Goal: Task Accomplishment & Management: Complete application form

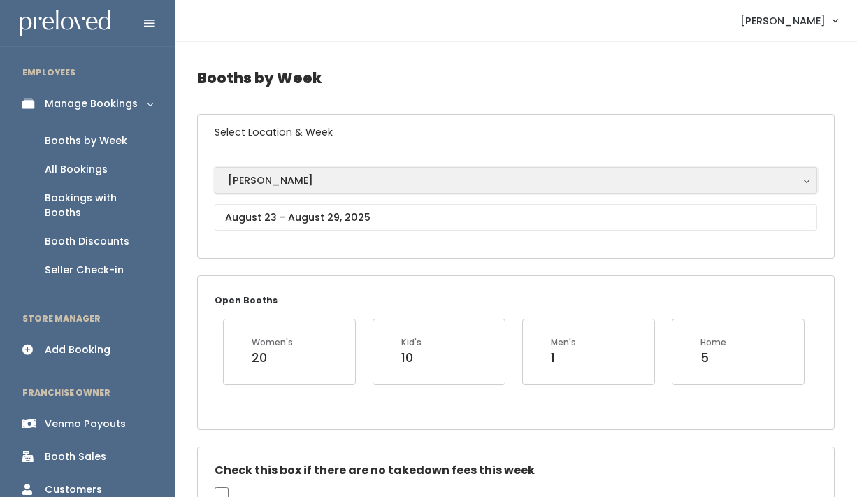
click at [310, 183] on div "[PERSON_NAME]" at bounding box center [516, 180] width 576 height 15
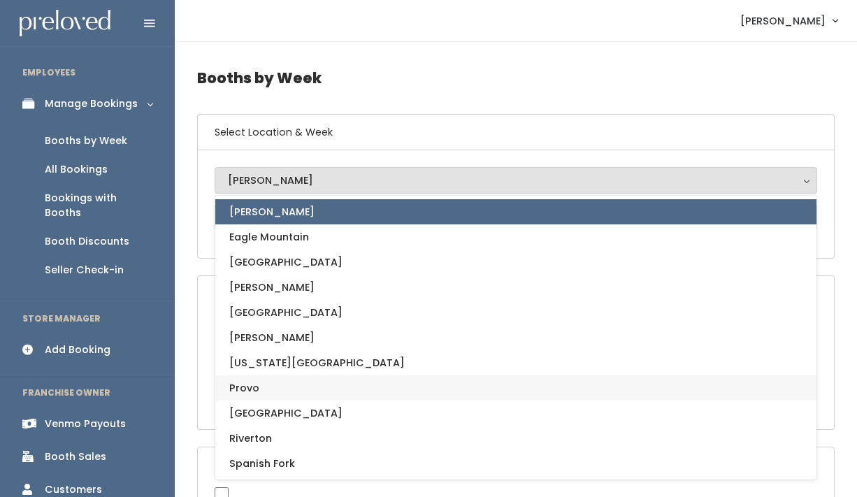
click at [261, 391] on link "Provo" at bounding box center [515, 387] width 601 height 25
select select "1"
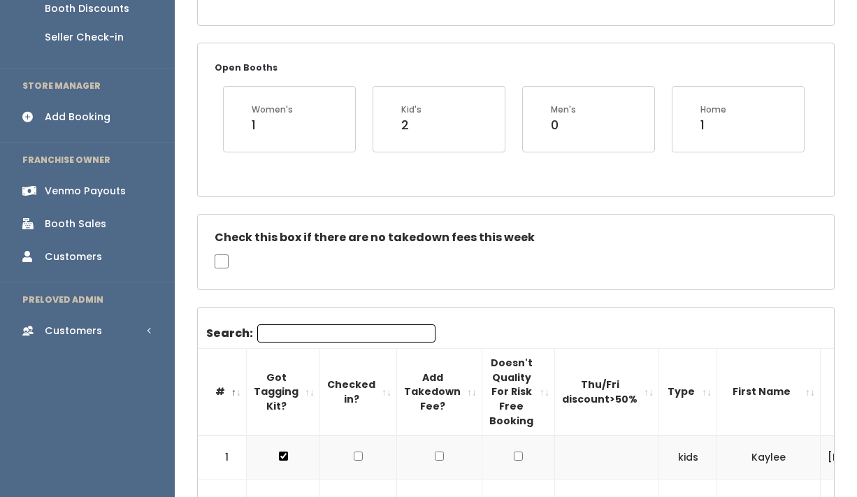
scroll to position [236, 0]
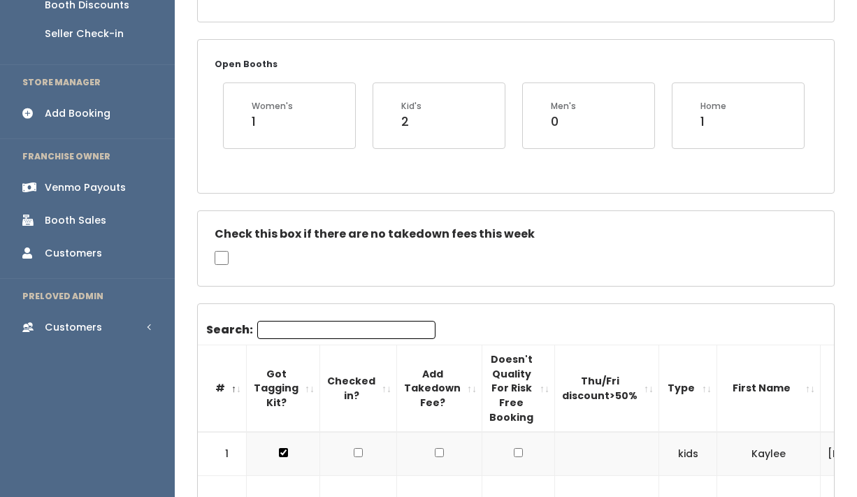
click at [73, 106] on div "Add Booking" at bounding box center [78, 113] width 66 height 15
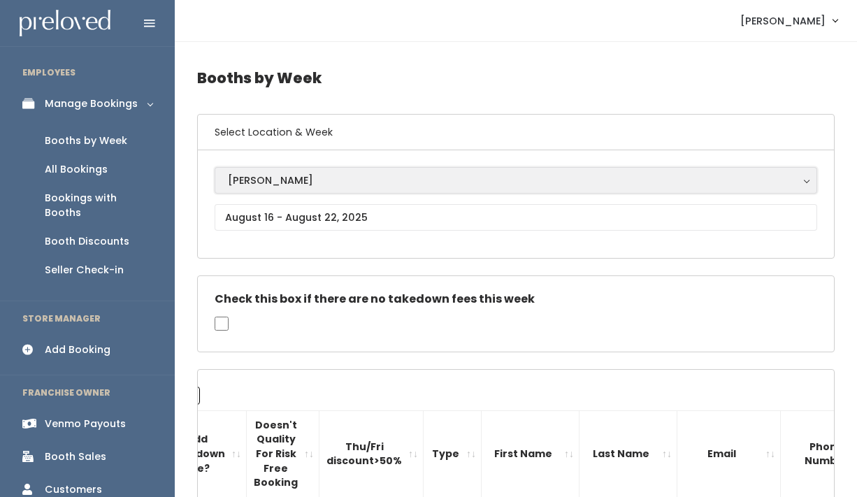
click at [298, 177] on div "[PERSON_NAME]" at bounding box center [516, 180] width 576 height 15
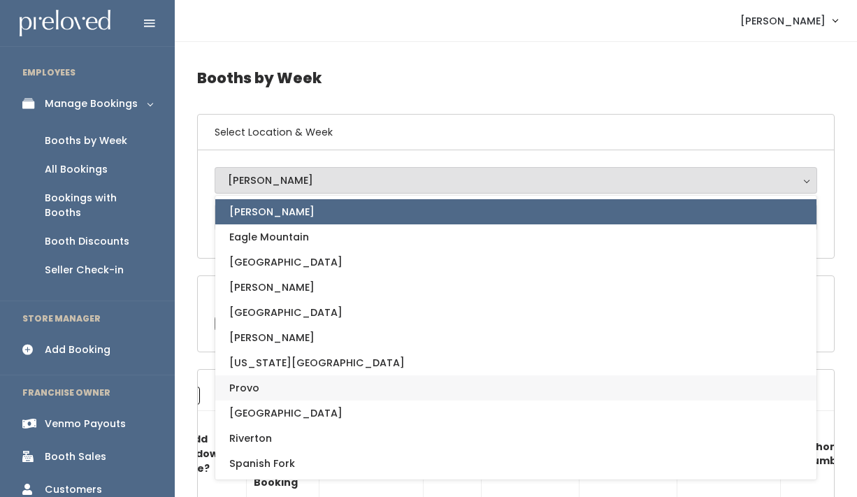
click at [271, 390] on link "Provo" at bounding box center [515, 387] width 601 height 25
select select "1"
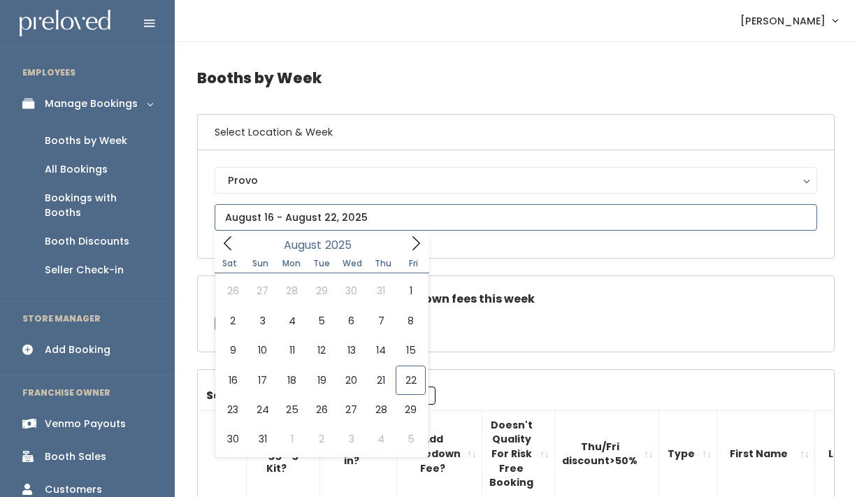
click at [266, 216] on input "text" at bounding box center [516, 217] width 602 height 27
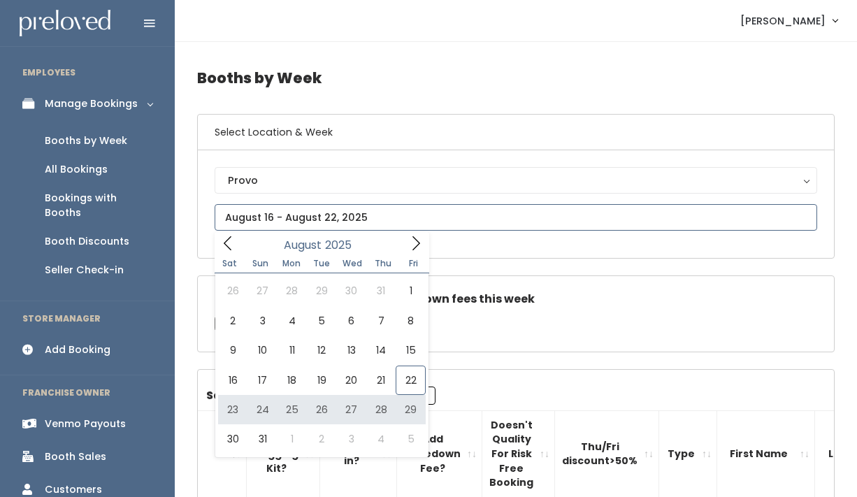
type input "August 23 to August 29"
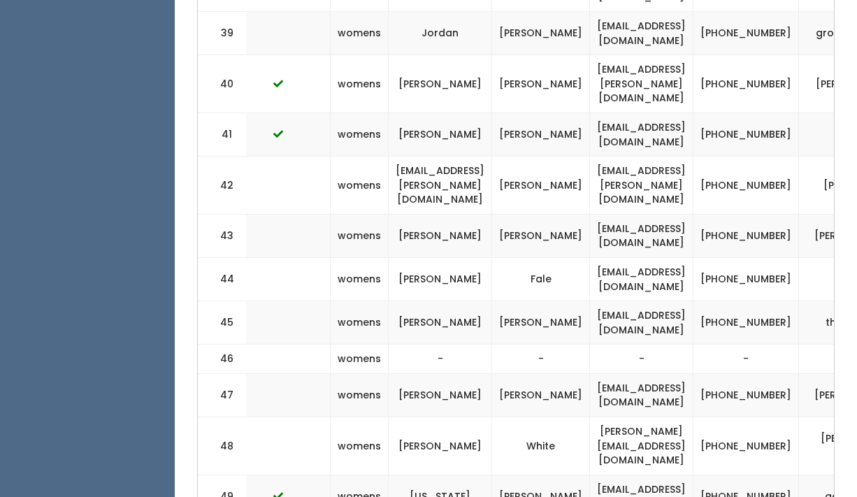
scroll to position [0, 541]
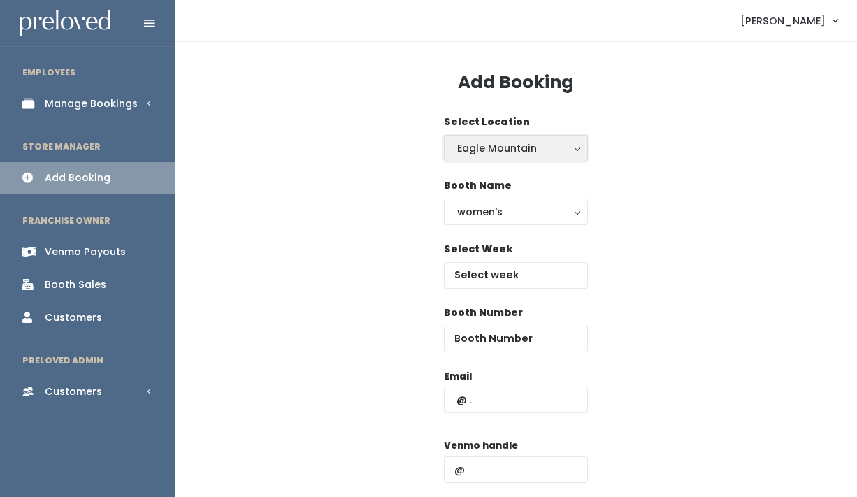
click at [531, 146] on div "Eagle Mountain" at bounding box center [515, 147] width 117 height 15
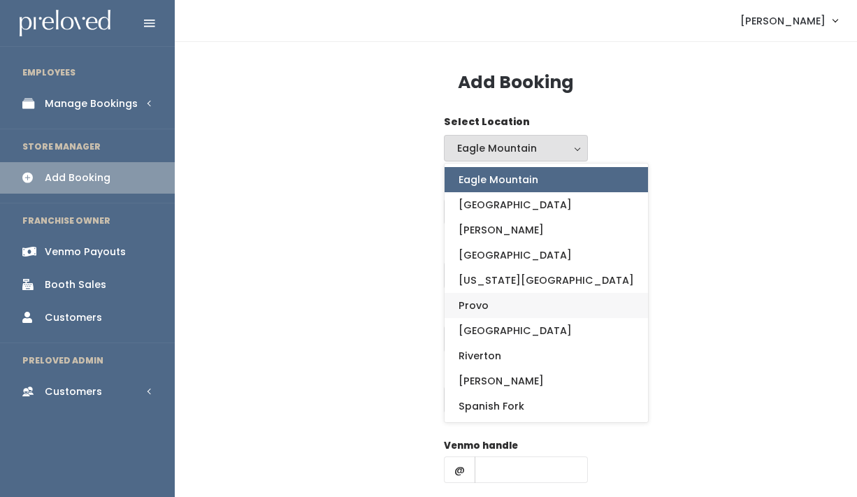
click at [491, 299] on link "Provo" at bounding box center [545, 305] width 203 height 25
select select "1"
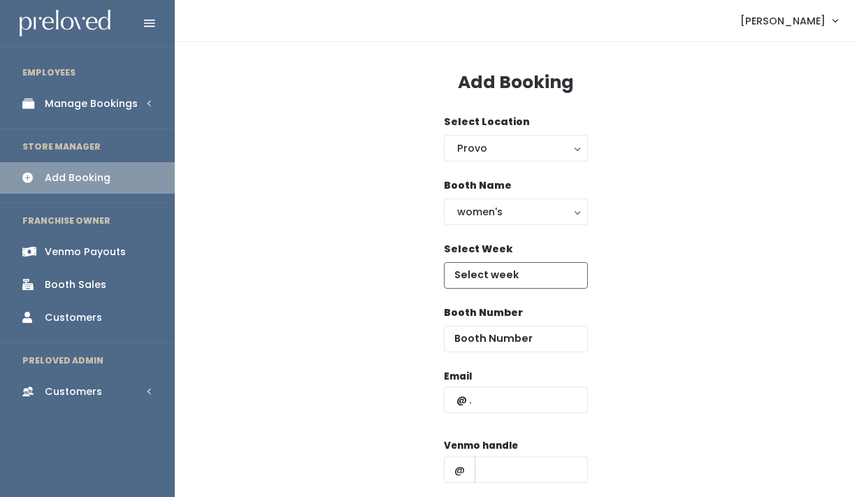
click at [498, 277] on input "text" at bounding box center [516, 275] width 144 height 27
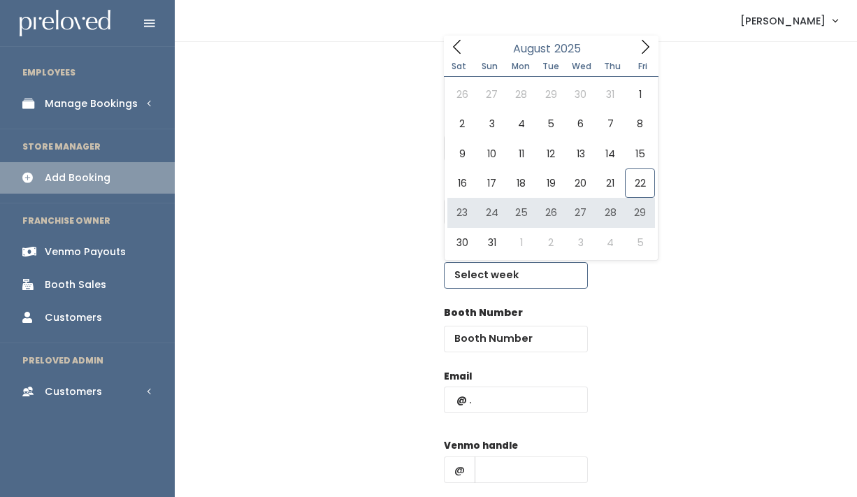
type input "August 23 to August 29"
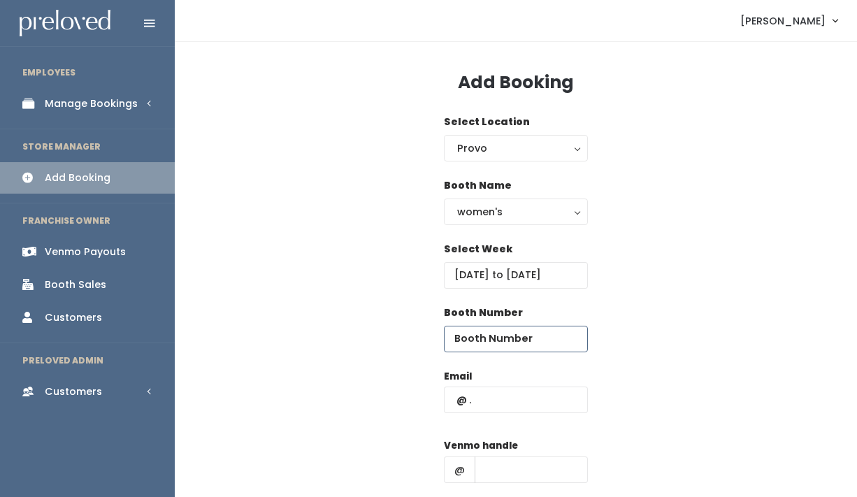
click at [498, 346] on input "number" at bounding box center [516, 339] width 144 height 27
type input "46"
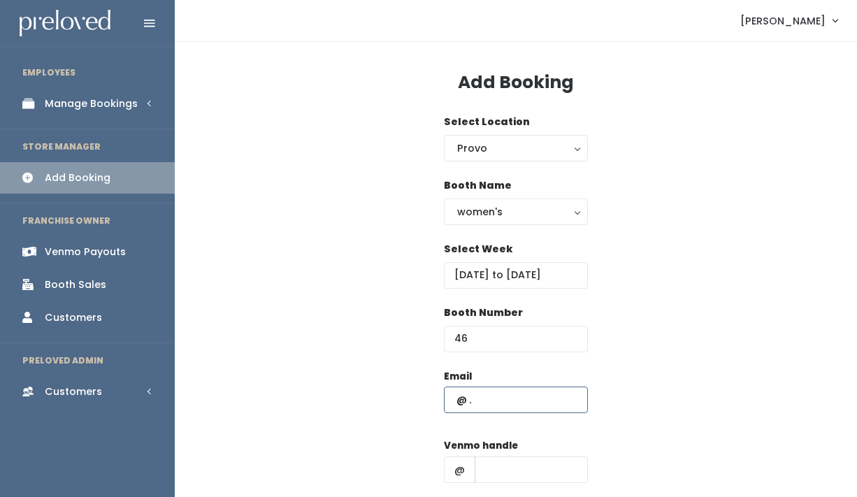
click at [507, 395] on input "text" at bounding box center [516, 399] width 144 height 27
paste input "Laurennathel@gmail.com"
type input "Laurennathel@gmail.com"
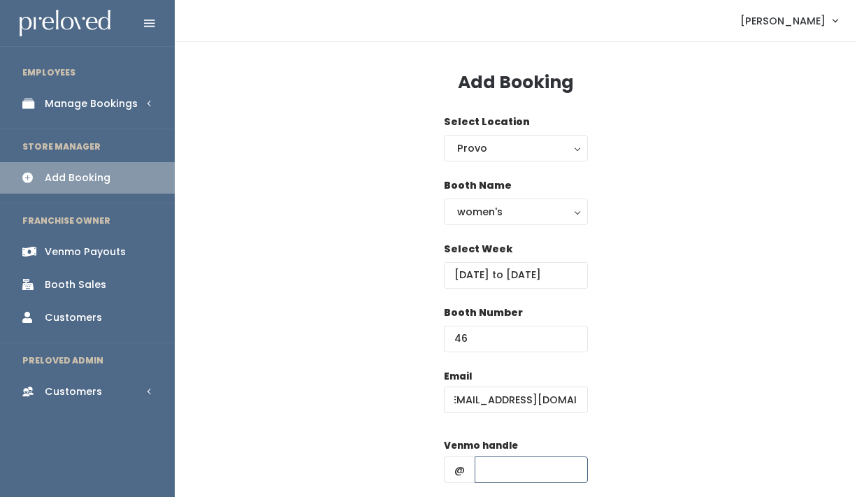
scroll to position [0, 0]
type input "1"
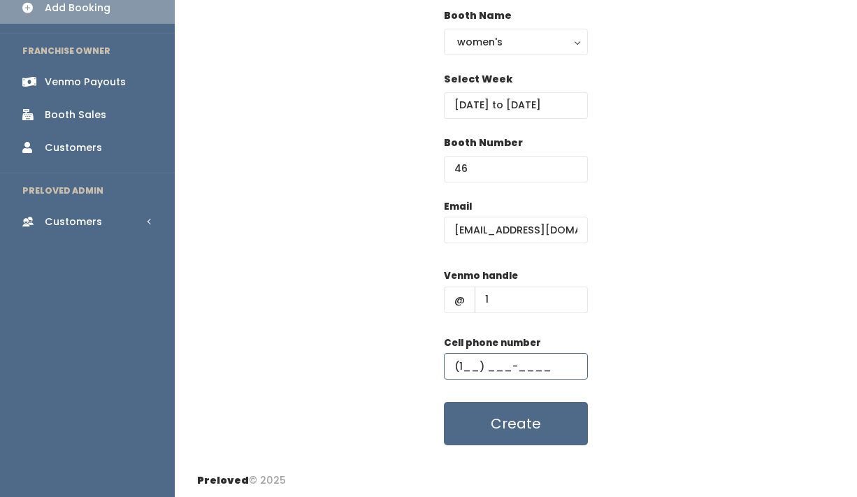
scroll to position [172, 0]
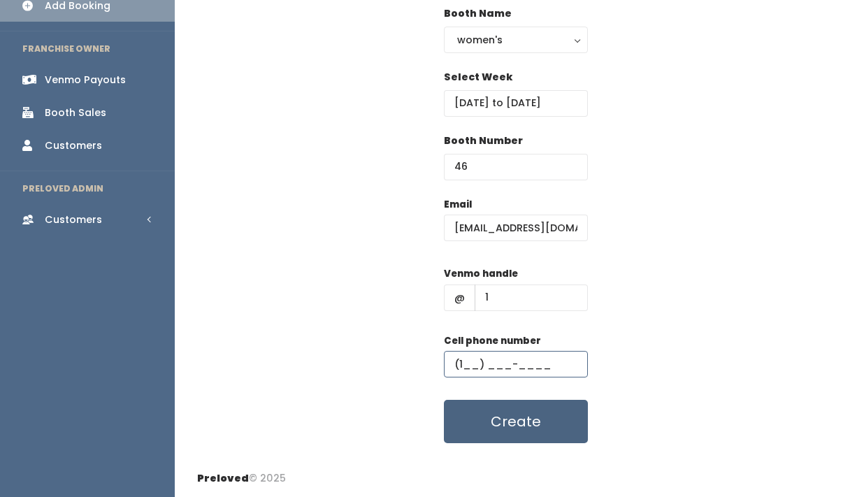
type input "(1__) ___-____"
click at [544, 420] on button "Create" at bounding box center [516, 421] width 144 height 43
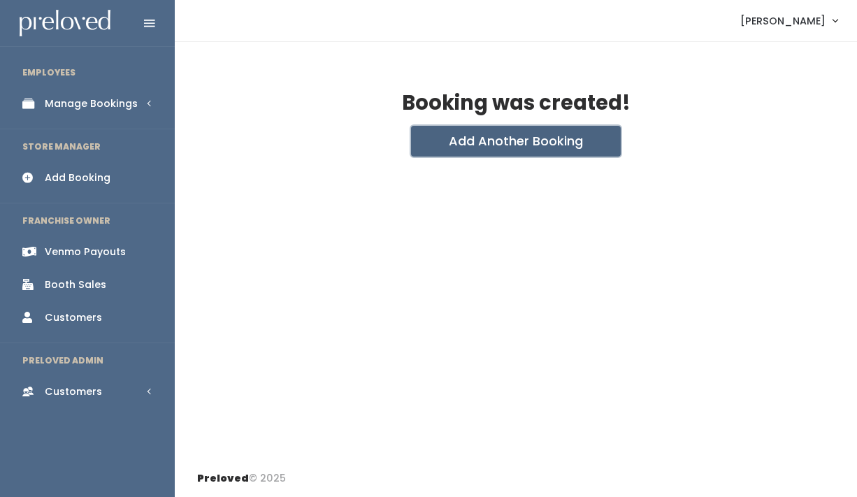
click at [538, 142] on button "Add Another Booking" at bounding box center [516, 141] width 210 height 31
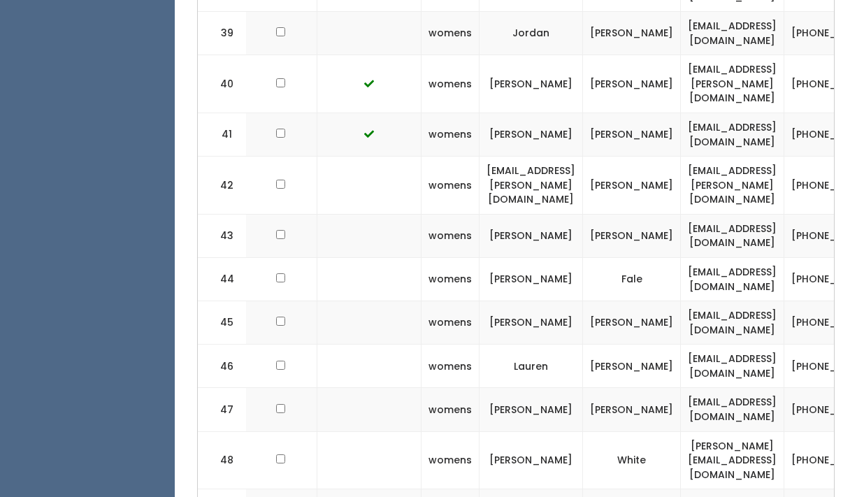
scroll to position [0, 226]
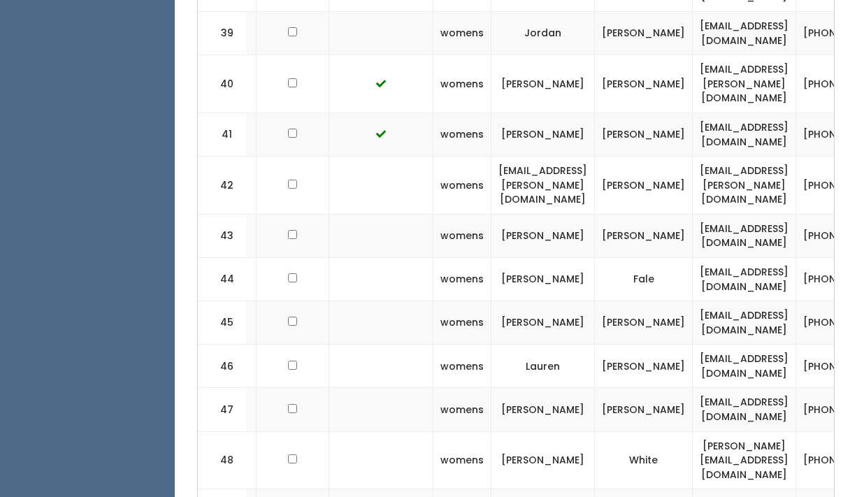
checkbox input "true"
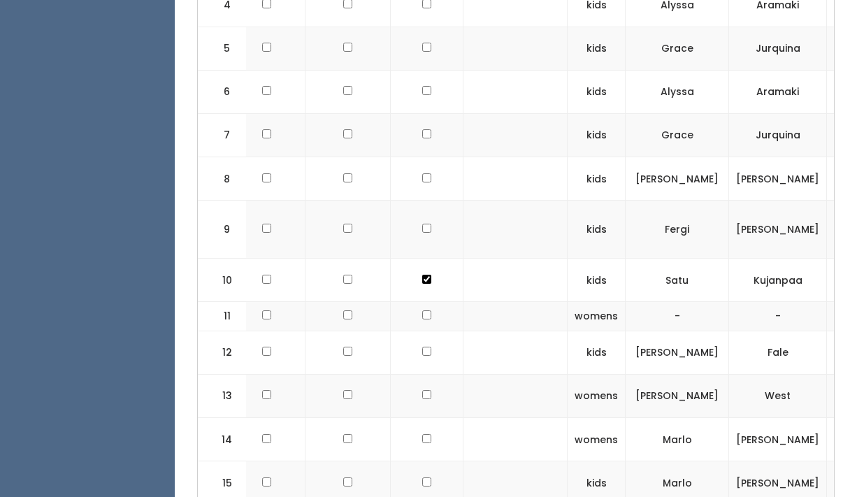
scroll to position [0, 87]
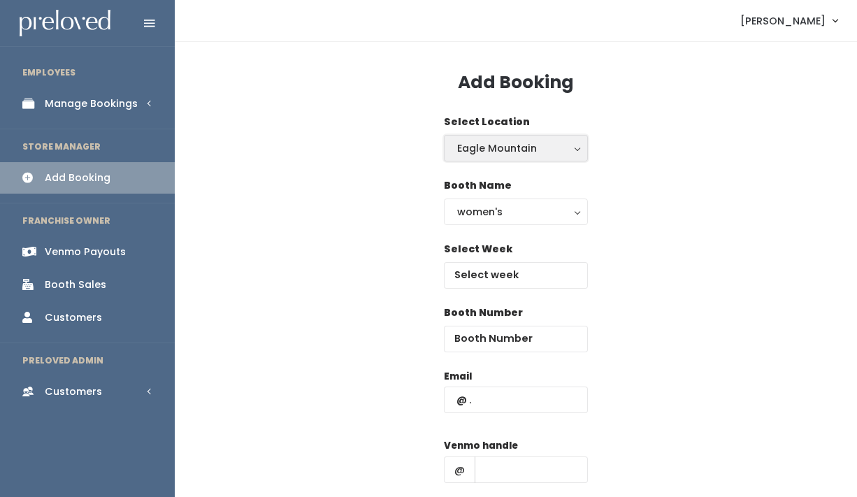
click at [504, 154] on div "Eagle Mountain" at bounding box center [515, 147] width 117 height 15
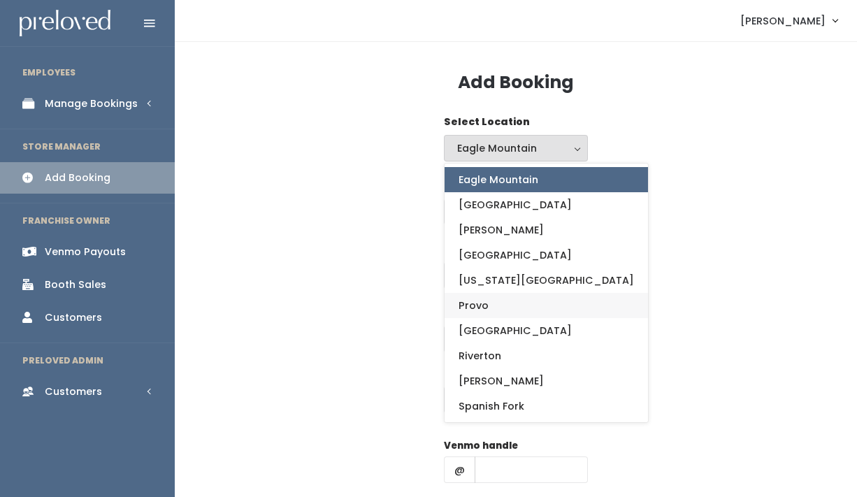
click at [493, 305] on link "Provo" at bounding box center [545, 305] width 203 height 25
select select "1"
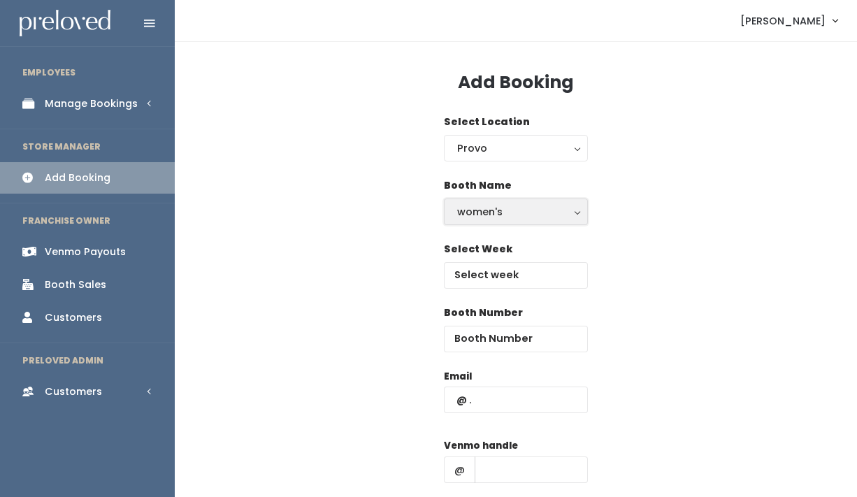
click at [493, 203] on button "women's" at bounding box center [516, 211] width 144 height 27
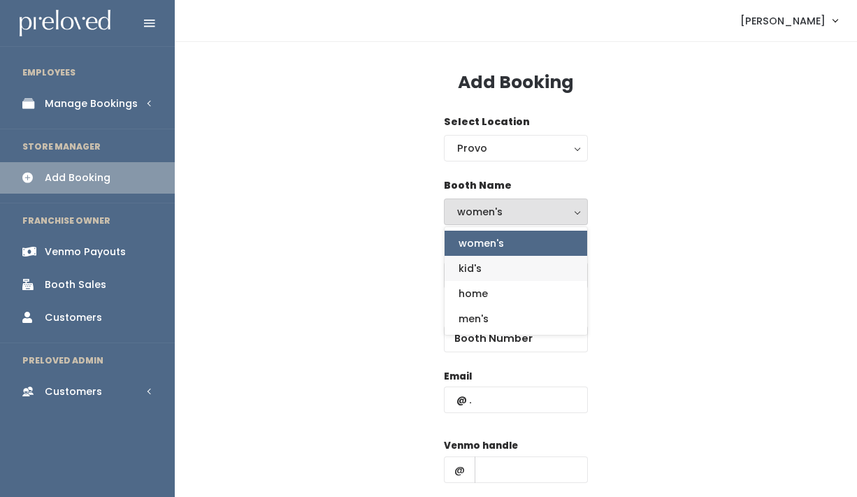
click at [488, 270] on link "kid's" at bounding box center [515, 268] width 143 height 25
select select "kids"
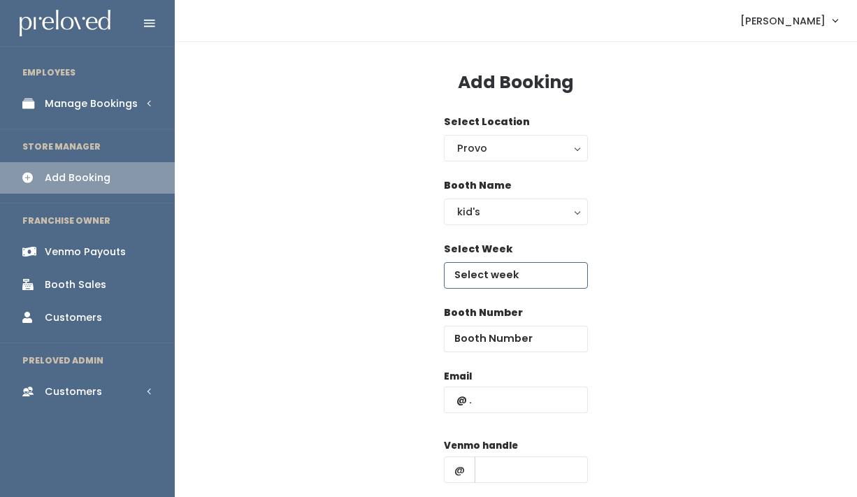
click at [488, 270] on input "text" at bounding box center [516, 275] width 144 height 27
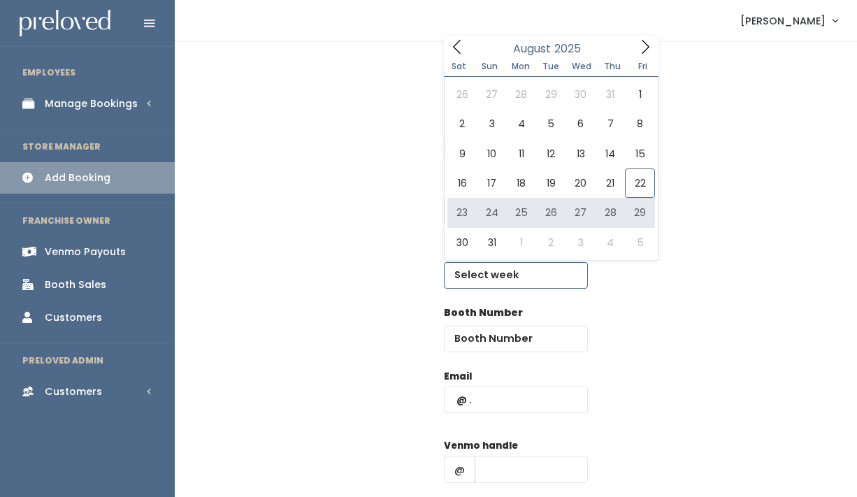
type input "August 23 to August 29"
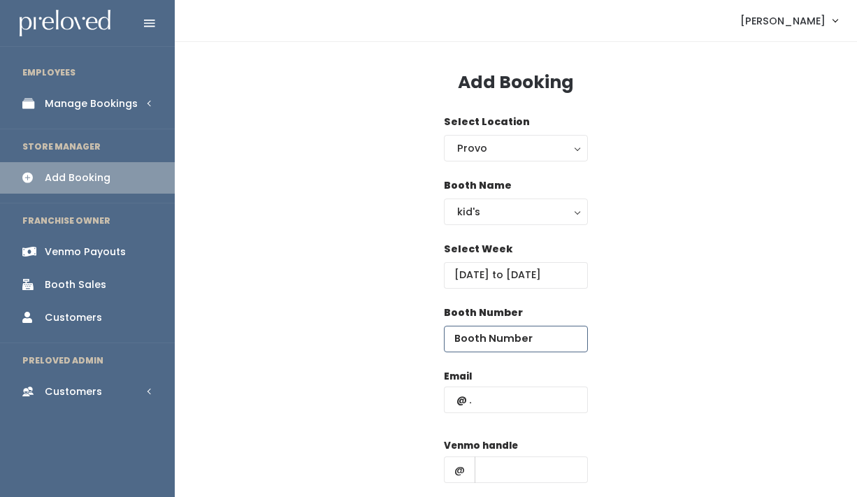
click at [491, 332] on input "number" at bounding box center [516, 339] width 144 height 27
type input "11"
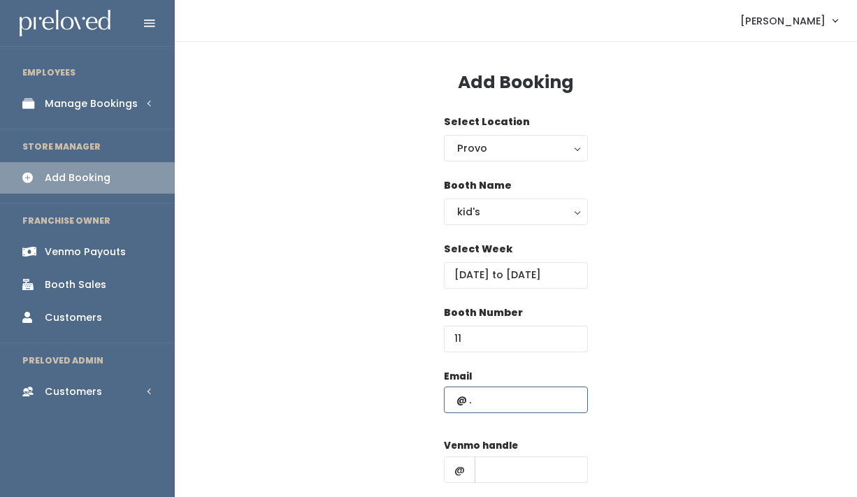
paste input "Laurennathel@gmail.com"
type input "Laurennathel@gmail.com"
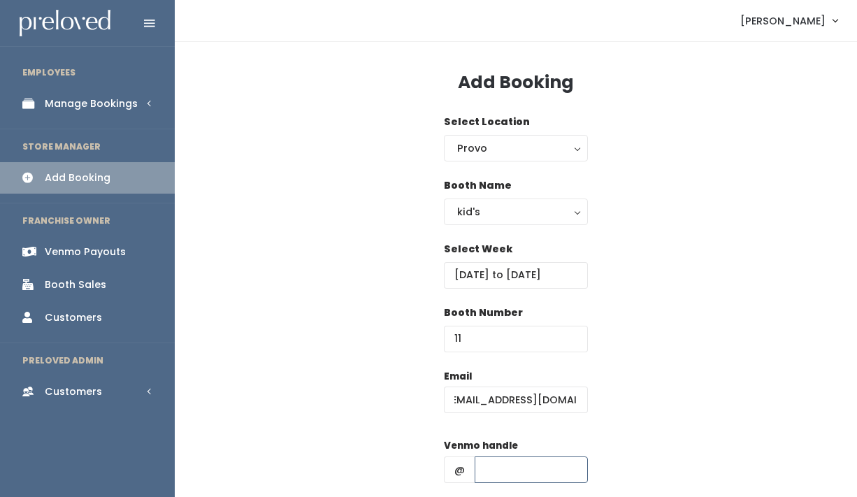
scroll to position [0, 0]
type input "1"
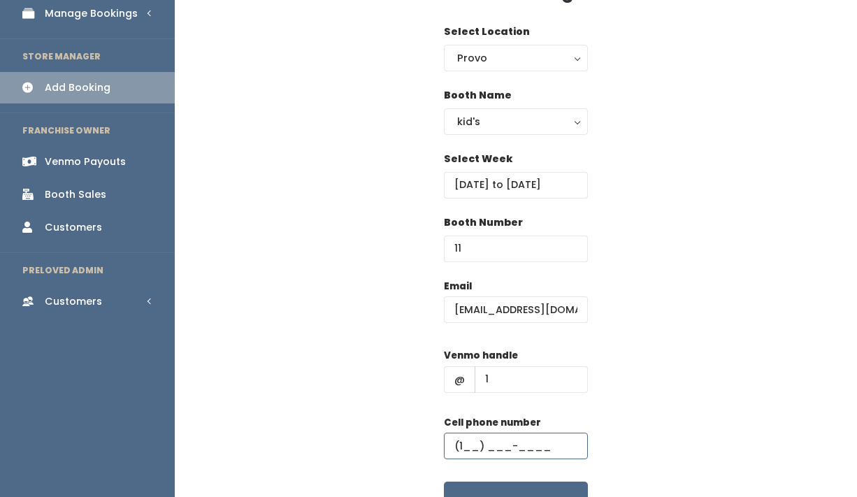
scroll to position [82, 0]
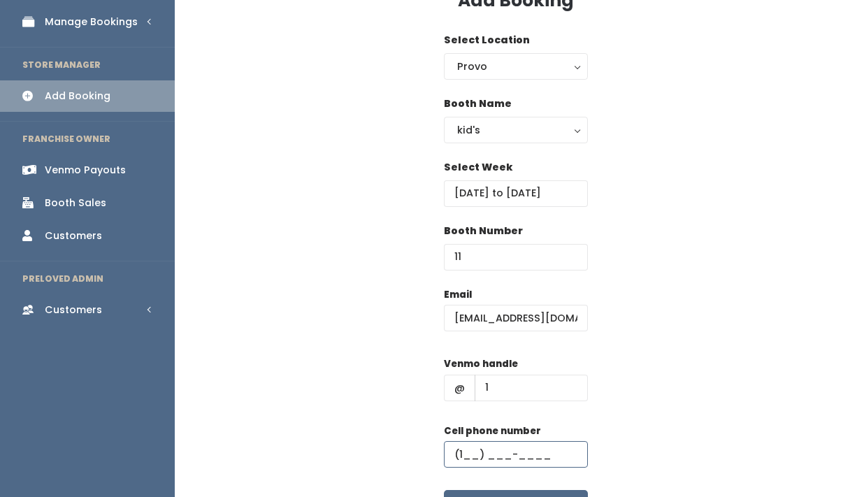
type input "(1__) ___-____"
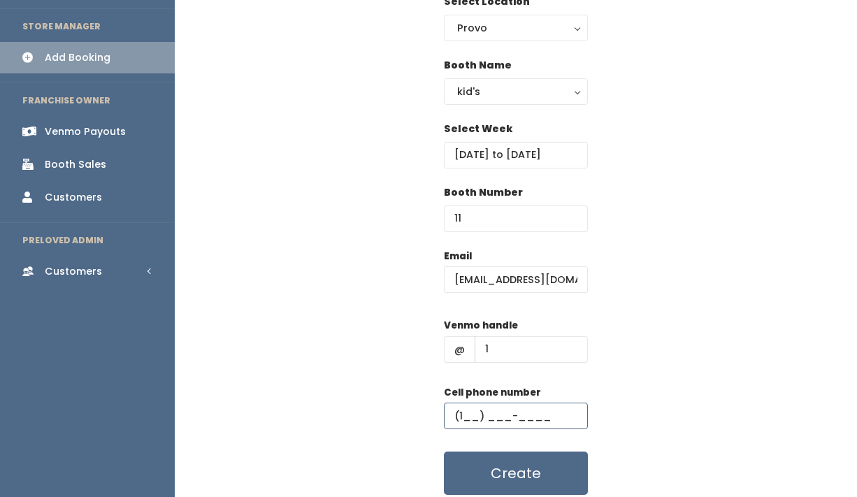
scroll to position [172, 0]
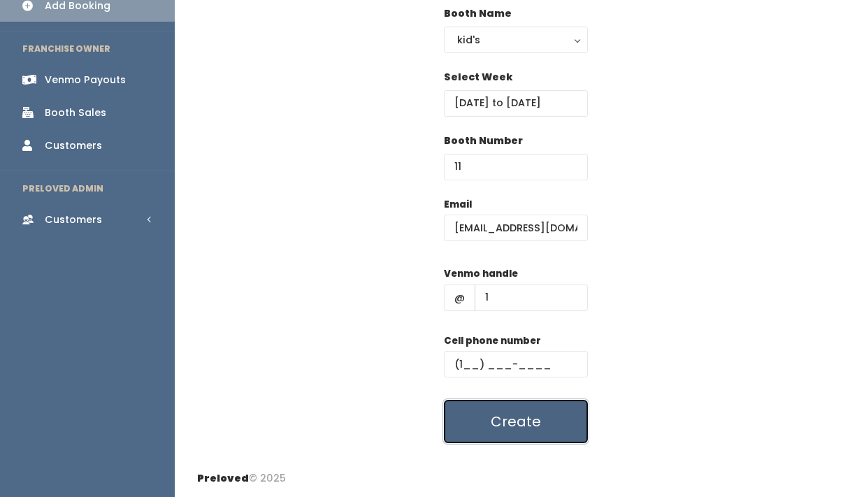
click at [526, 429] on button "Create" at bounding box center [516, 421] width 144 height 43
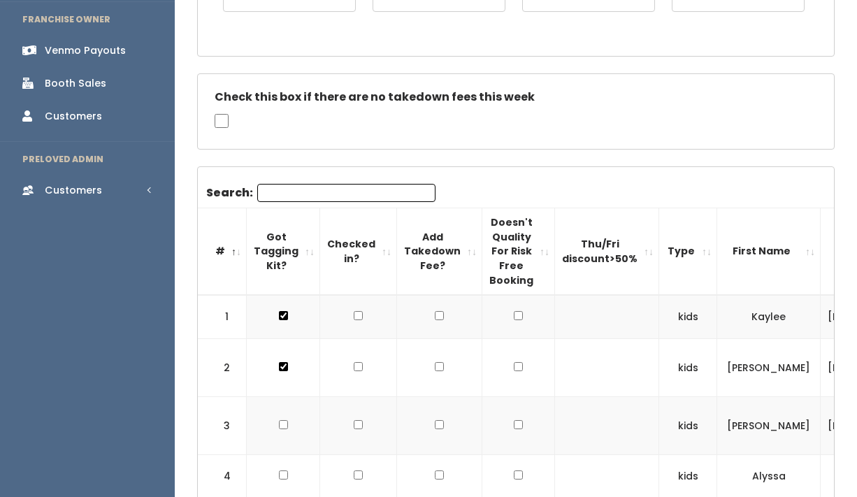
scroll to position [295, 0]
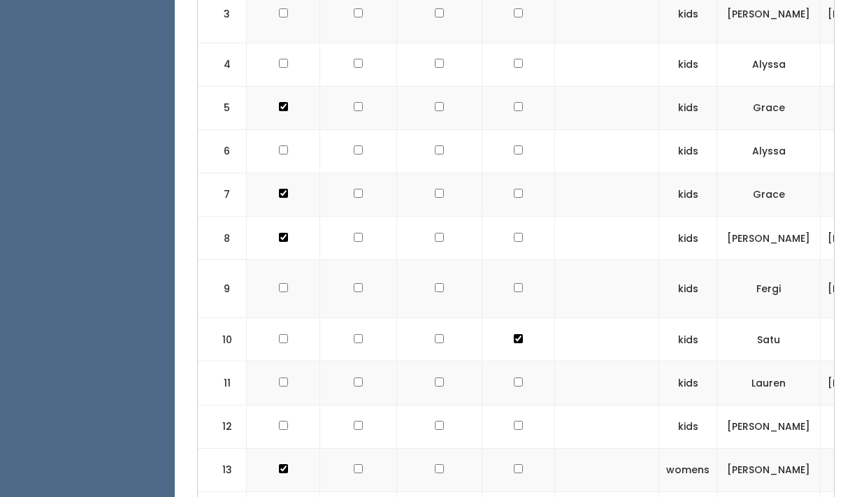
scroll to position [887, 0]
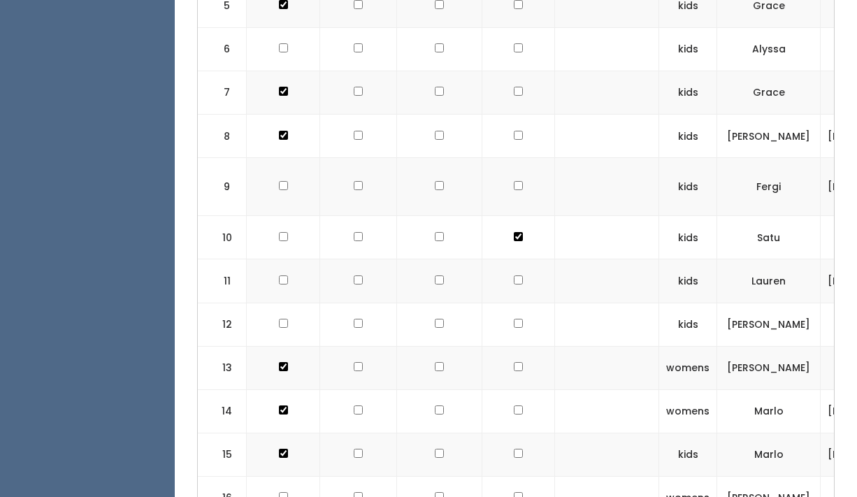
checkbox input "true"
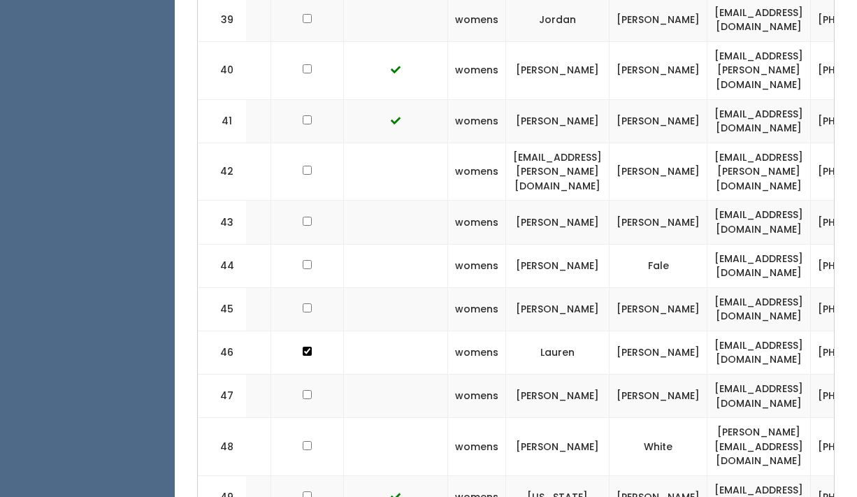
scroll to position [2437, 0]
